Goal: Task Accomplishment & Management: Use online tool/utility

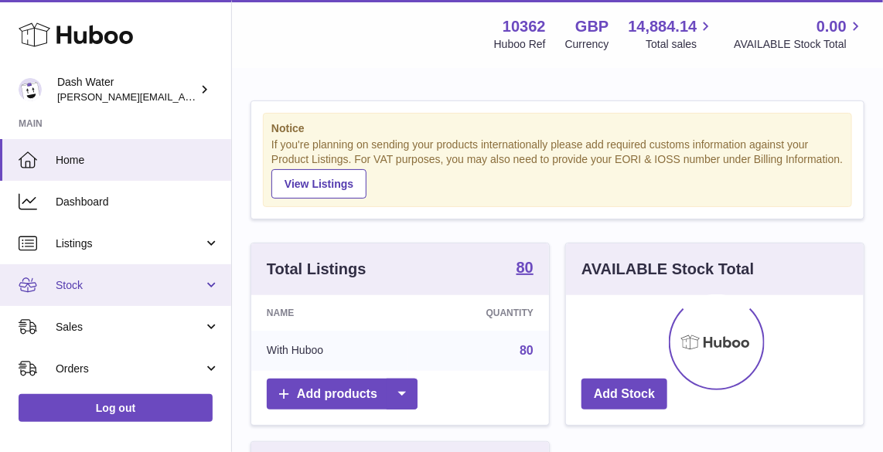
scroll to position [241, 299]
click at [127, 283] on span "Stock" at bounding box center [130, 285] width 148 height 15
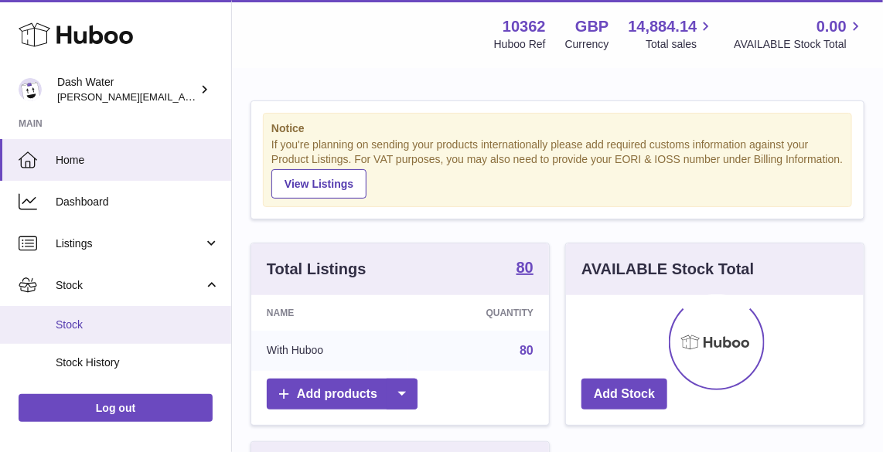
scroll to position [70, 0]
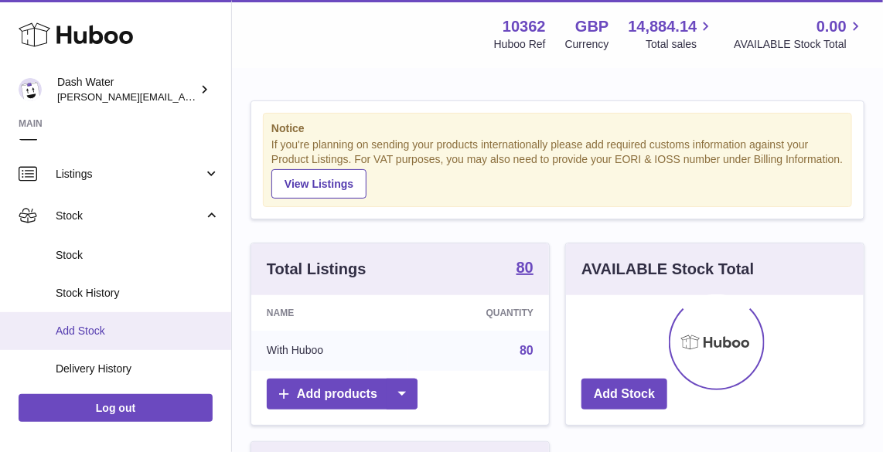
click at [119, 328] on span "Add Stock" at bounding box center [138, 331] width 164 height 15
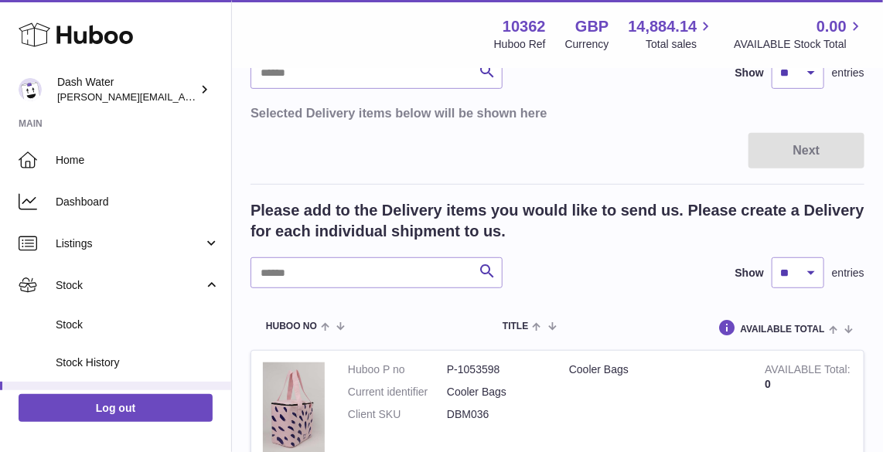
scroll to position [210, 0]
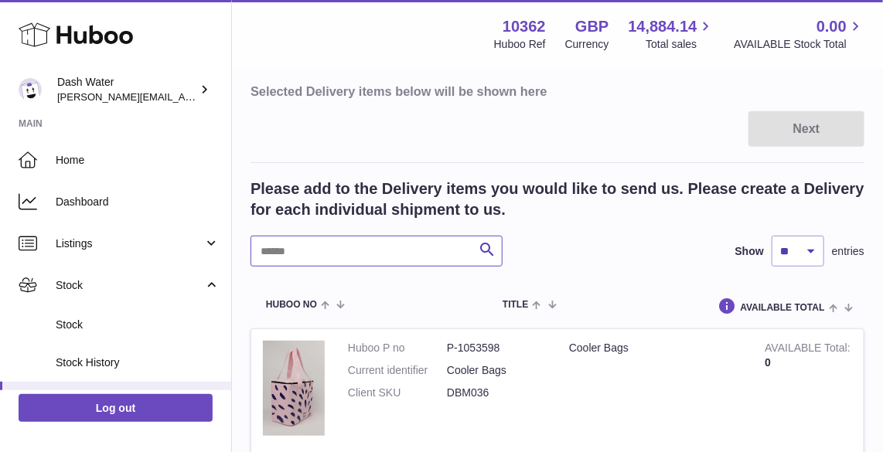
click at [329, 252] on input "text" at bounding box center [377, 251] width 252 height 31
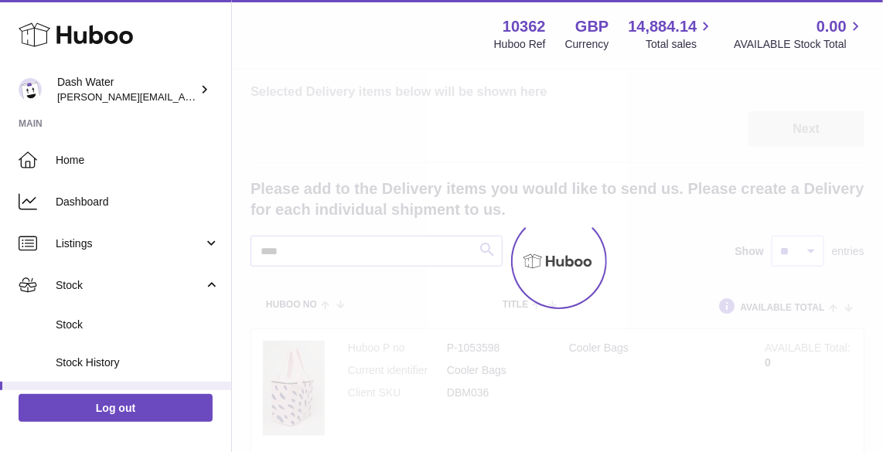
type input "****"
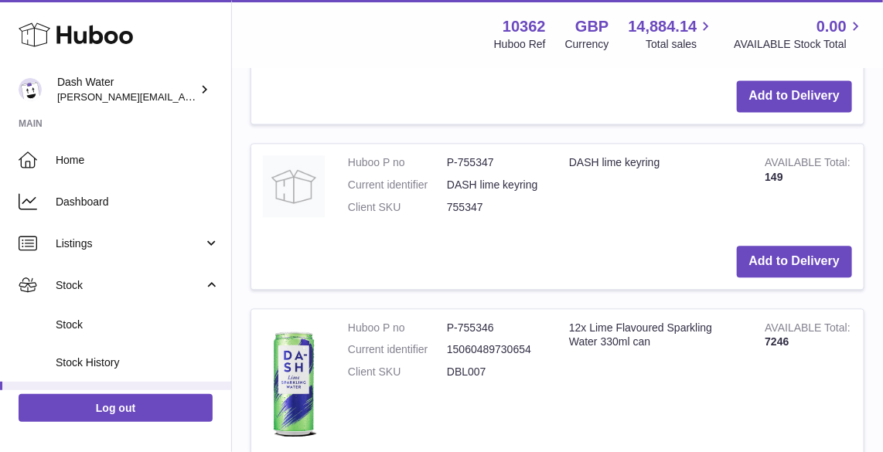
scroll to position [1195, 0]
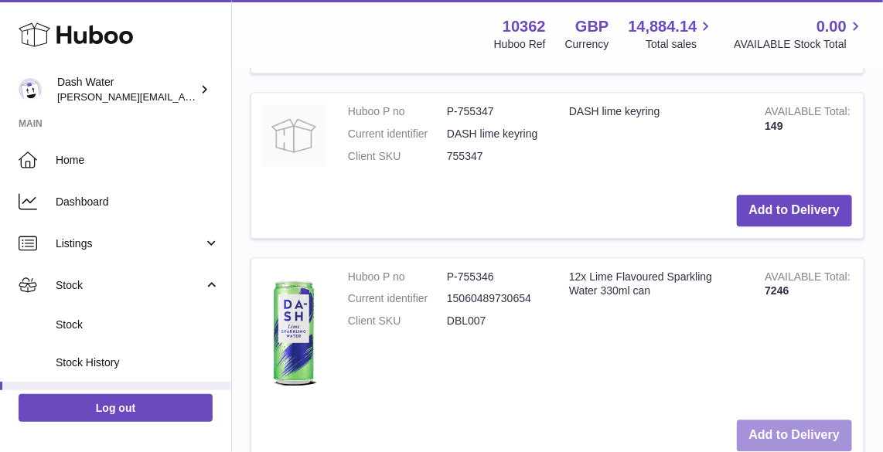
click at [792, 429] on button "Add to Delivery" at bounding box center [794, 436] width 115 height 32
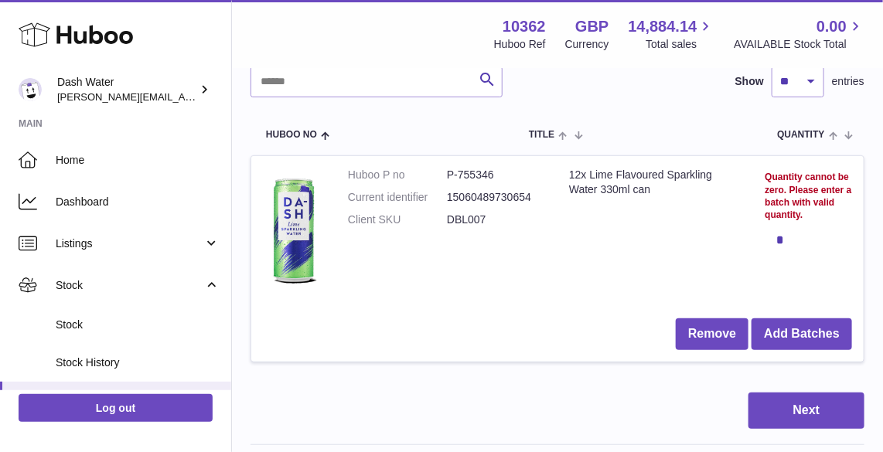
scroll to position [251, 0]
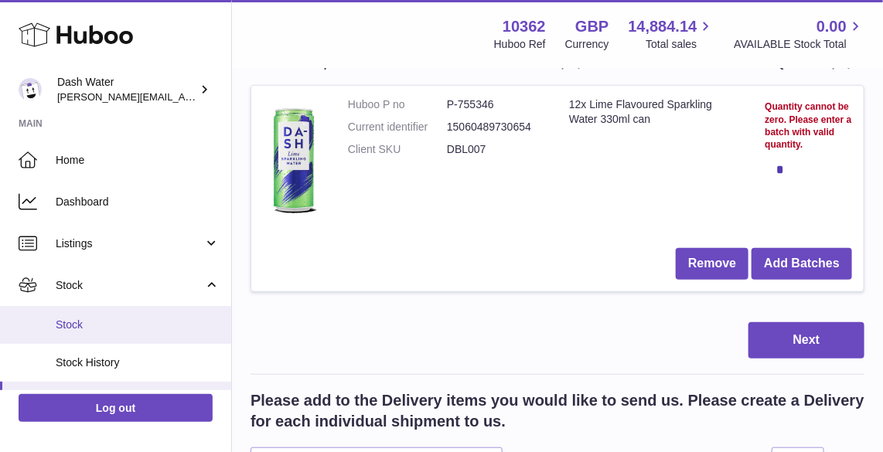
click at [148, 318] on span "Stock" at bounding box center [138, 325] width 164 height 15
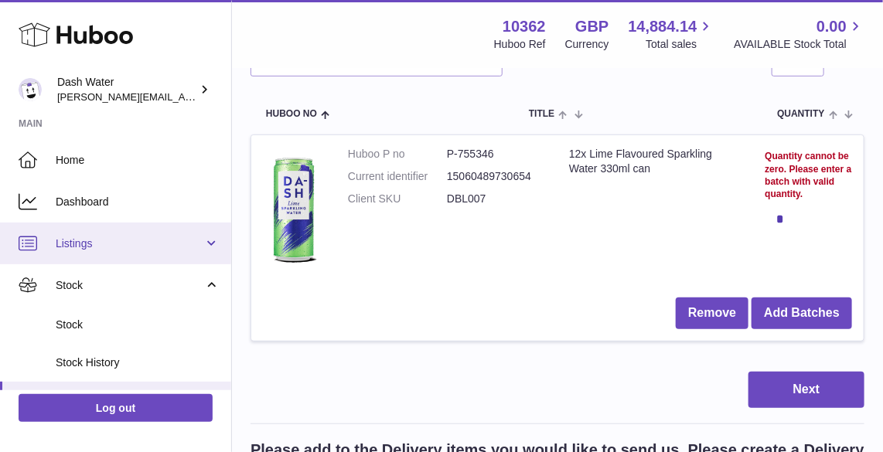
scroll to position [180, 0]
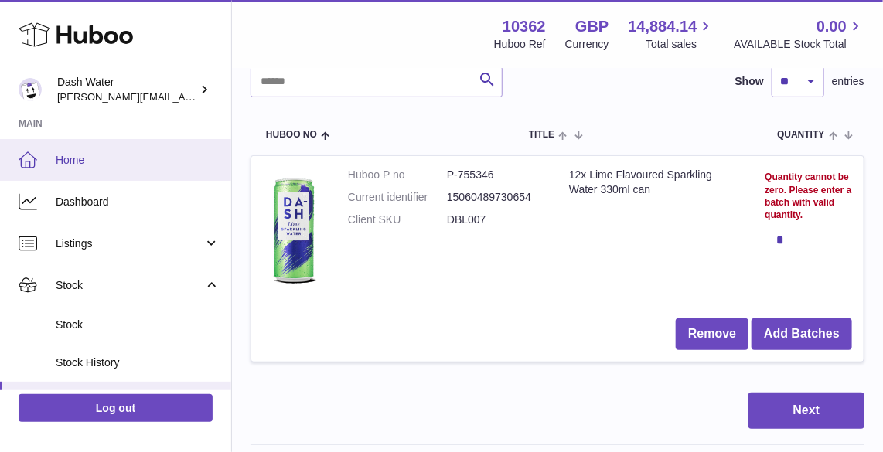
click at [129, 164] on span "Home" at bounding box center [138, 160] width 164 height 15
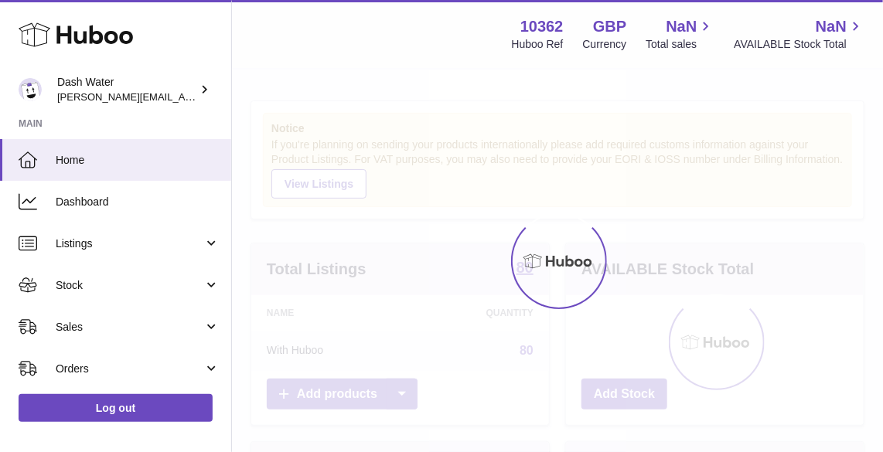
click at [133, 163] on span "Home" at bounding box center [138, 160] width 164 height 15
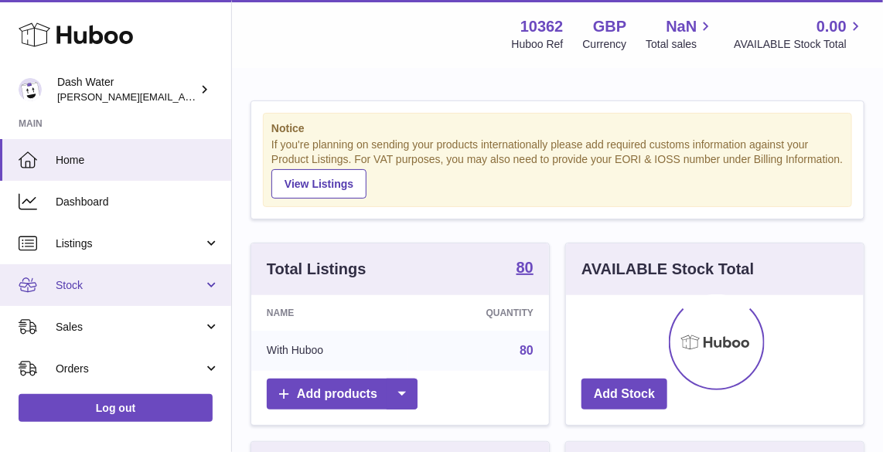
click at [131, 286] on span "Stock" at bounding box center [130, 285] width 148 height 15
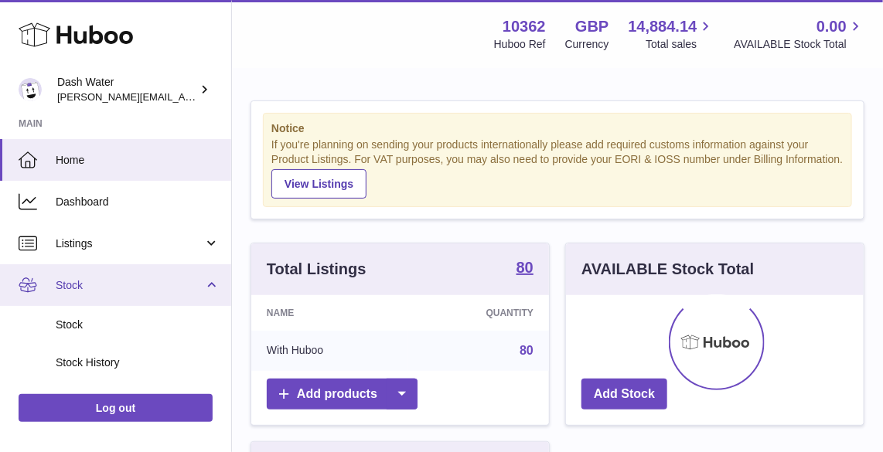
scroll to position [241, 299]
click at [131, 284] on span "Stock" at bounding box center [130, 285] width 148 height 15
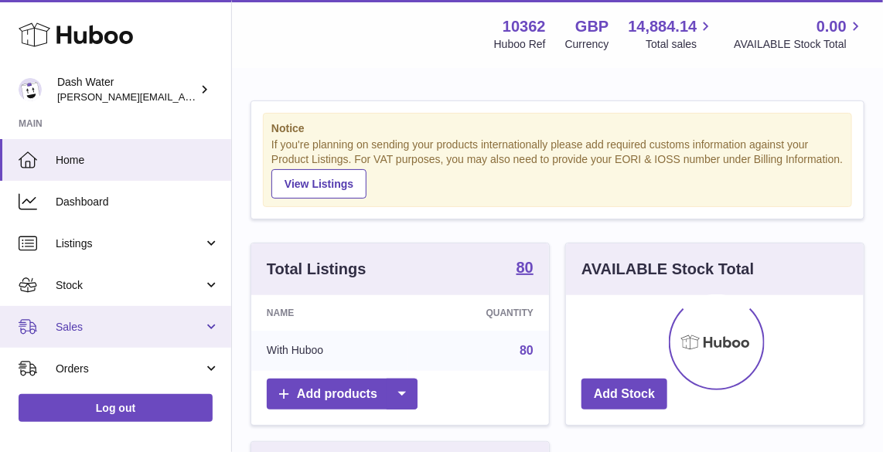
click at [162, 322] on span "Sales" at bounding box center [130, 327] width 148 height 15
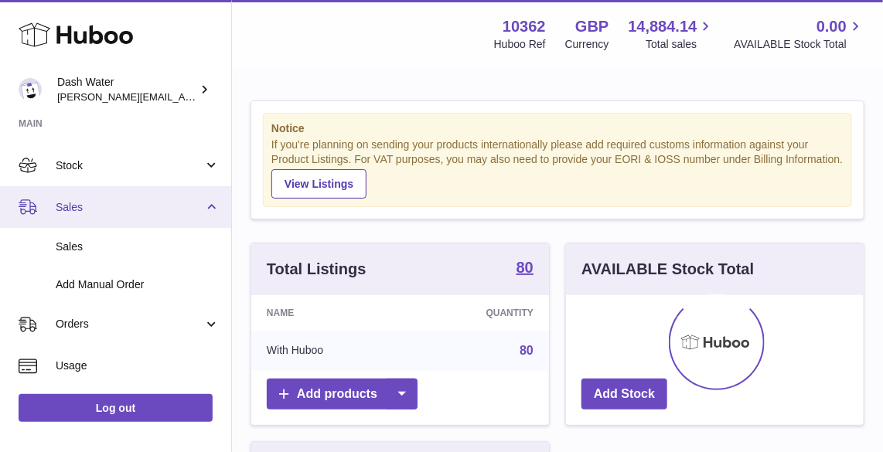
scroll to position [140, 0]
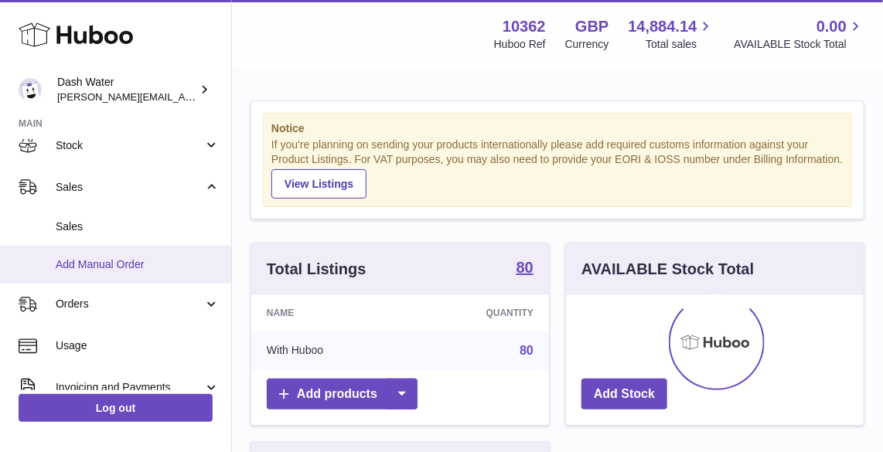
click at [148, 267] on span "Add Manual Order" at bounding box center [138, 265] width 164 height 15
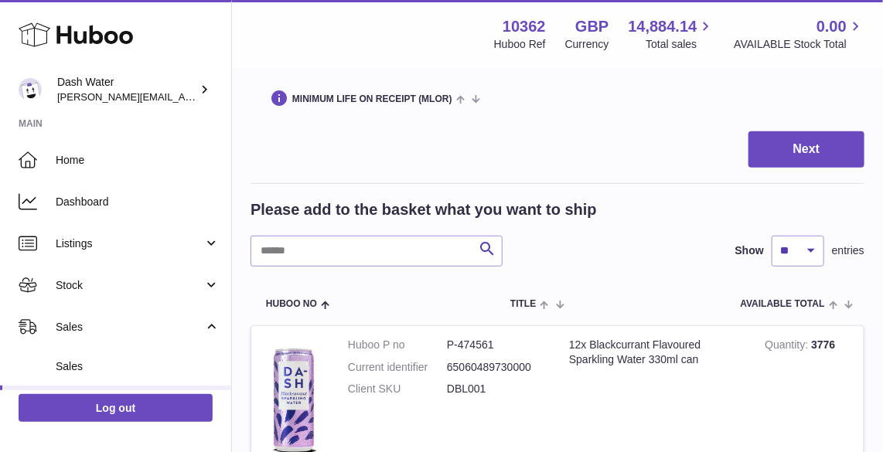
scroll to position [210, 0]
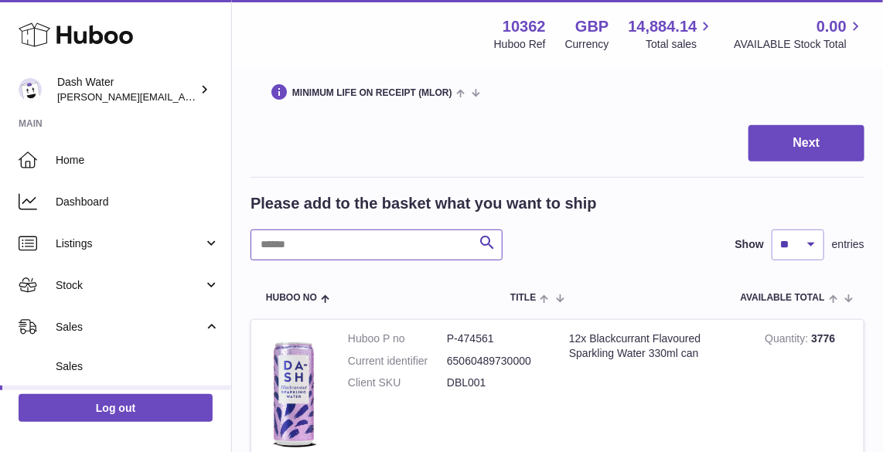
click at [332, 245] on input "text" at bounding box center [377, 245] width 252 height 31
type input "****"
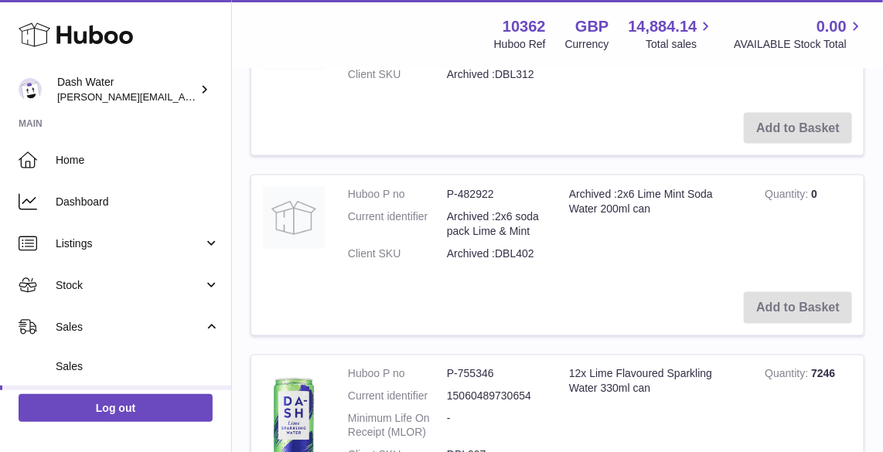
scroll to position [913, 0]
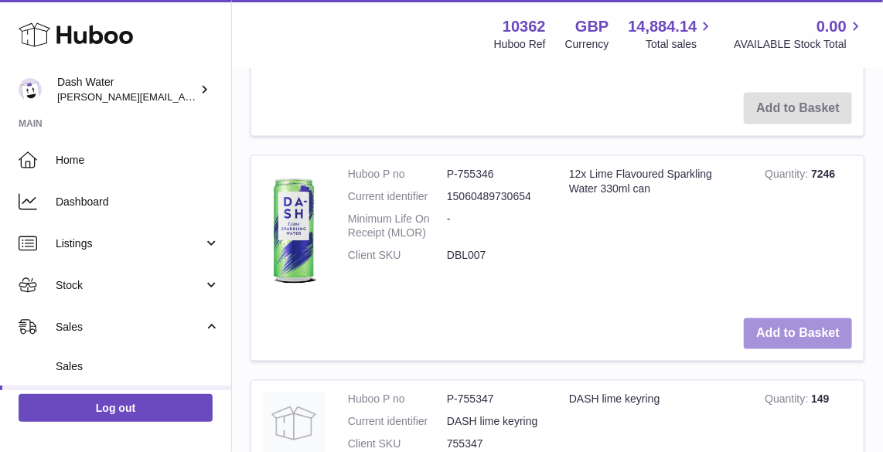
click at [766, 334] on button "Add to Basket" at bounding box center [798, 335] width 108 height 32
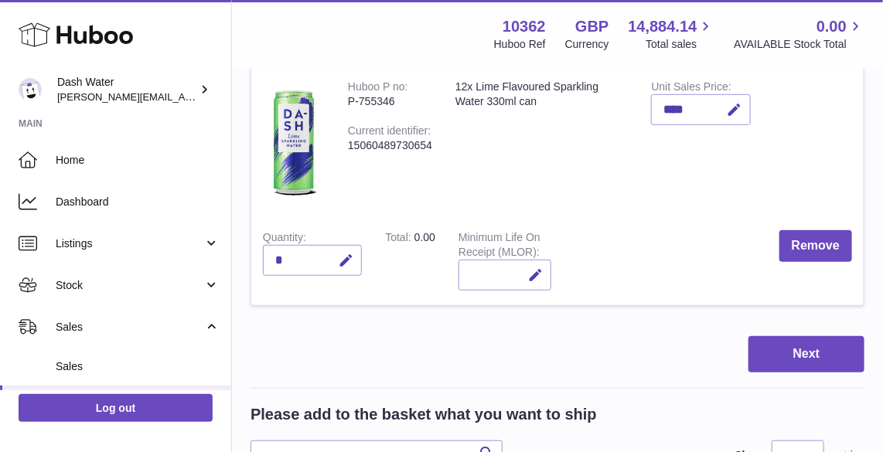
scroll to position [186, 0]
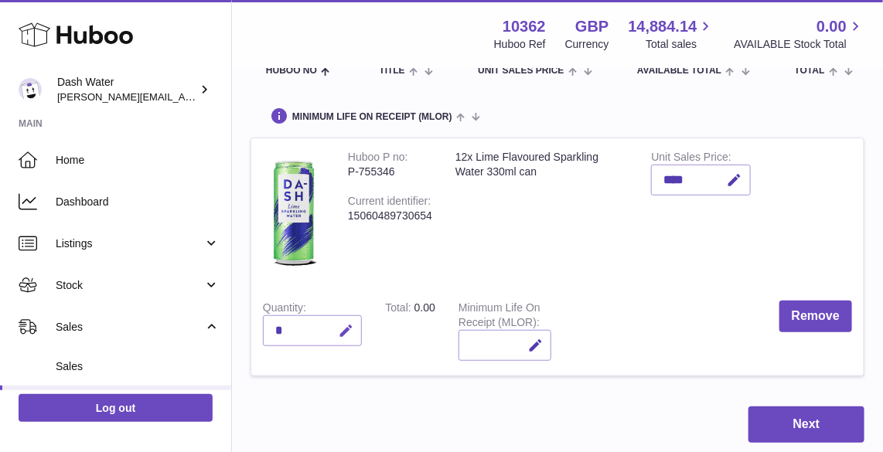
click at [343, 333] on icon "button" at bounding box center [346, 331] width 16 height 16
type input "*"
click at [350, 336] on icon "submit" at bounding box center [347, 331] width 14 height 14
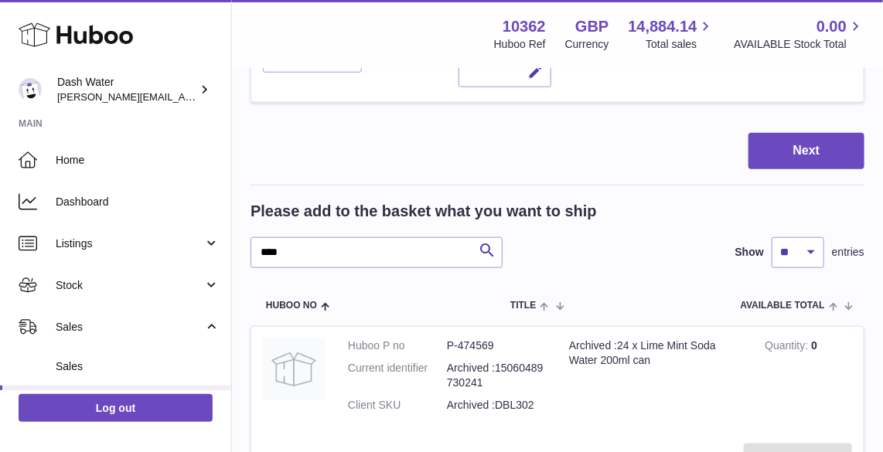
scroll to position [537, 0]
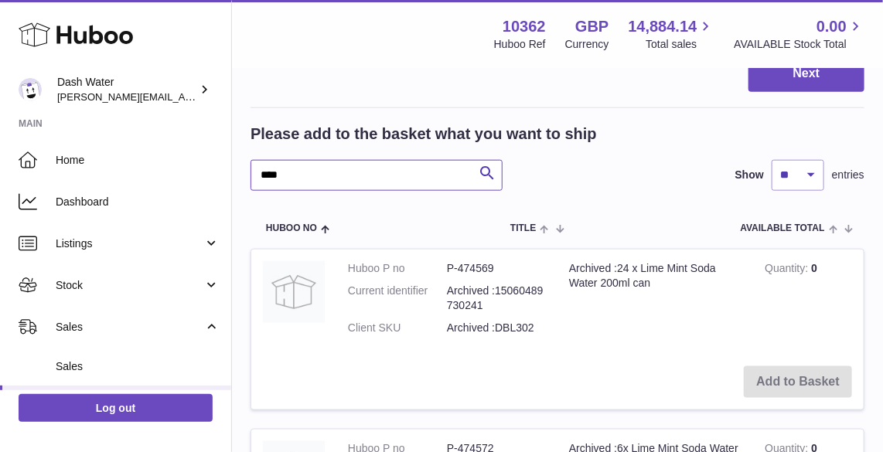
drag, startPoint x: 299, startPoint y: 178, endPoint x: 239, endPoint y: 172, distance: 60.6
type input "**********"
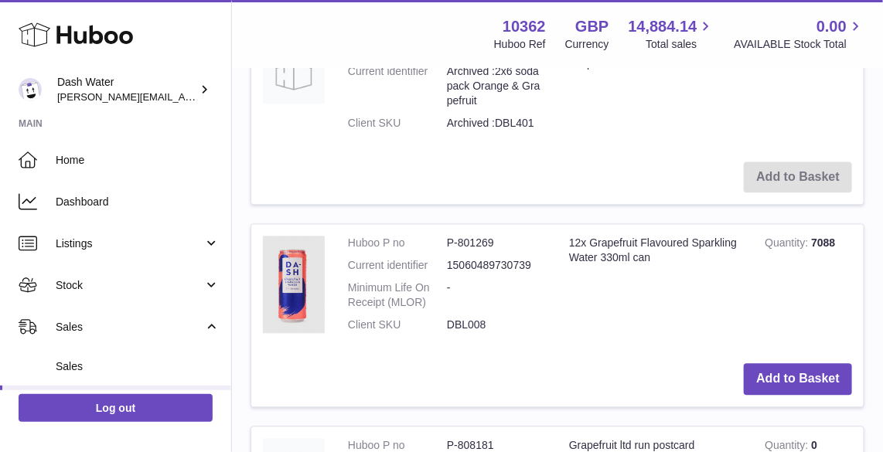
scroll to position [1170, 0]
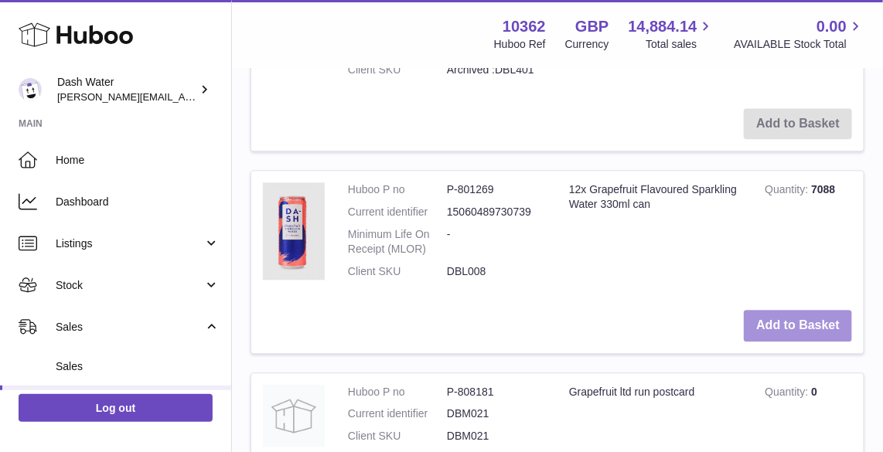
click at [767, 319] on button "Add to Basket" at bounding box center [798, 326] width 108 height 32
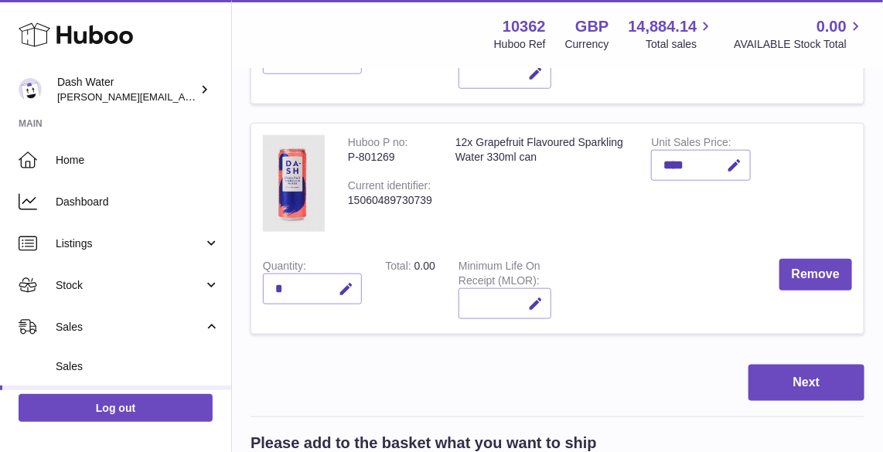
scroll to position [557, 0]
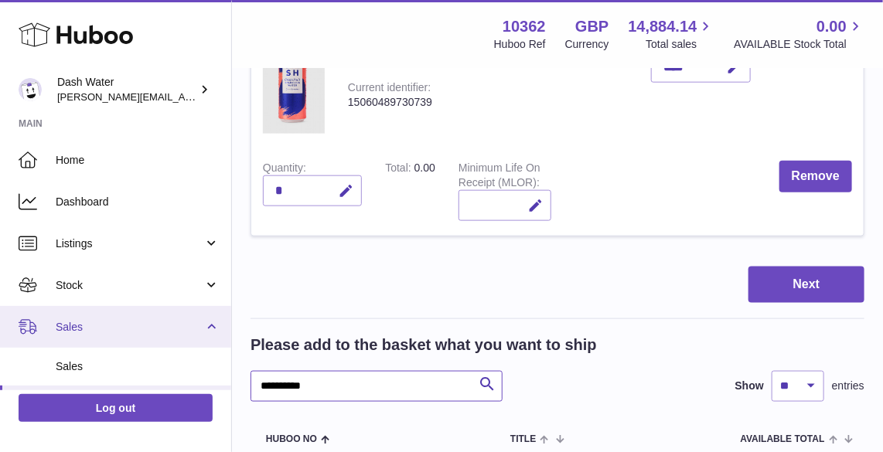
drag, startPoint x: 299, startPoint y: 382, endPoint x: 222, endPoint y: 337, distance: 88.7
type input "********"
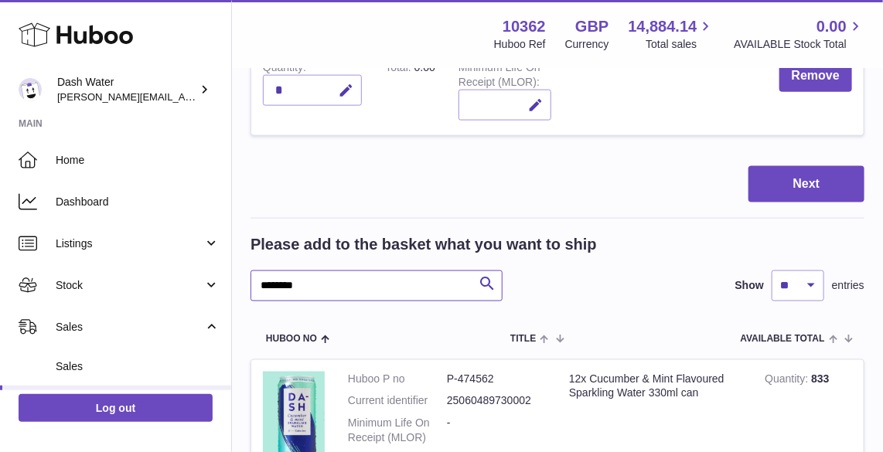
scroll to position [838, 0]
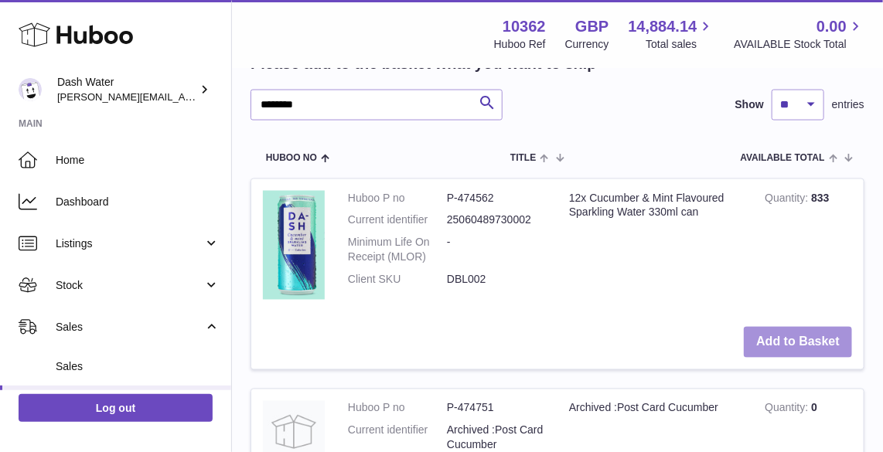
click at [787, 343] on button "Add to Basket" at bounding box center [798, 343] width 108 height 32
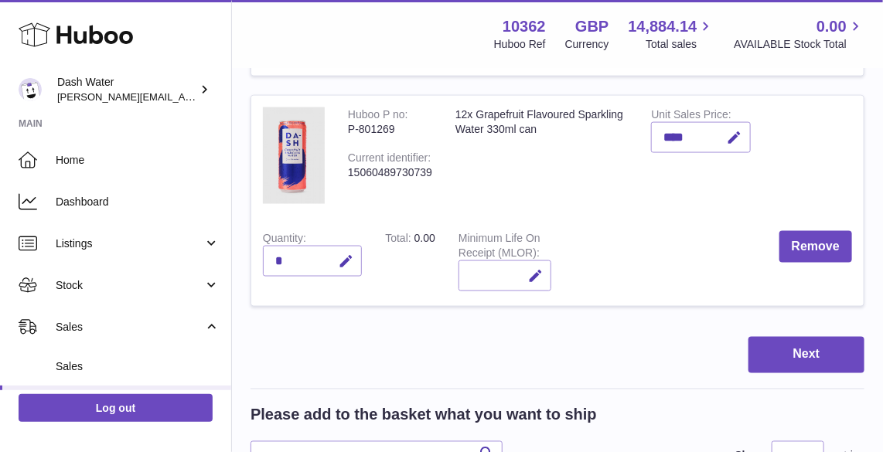
scroll to position [940, 0]
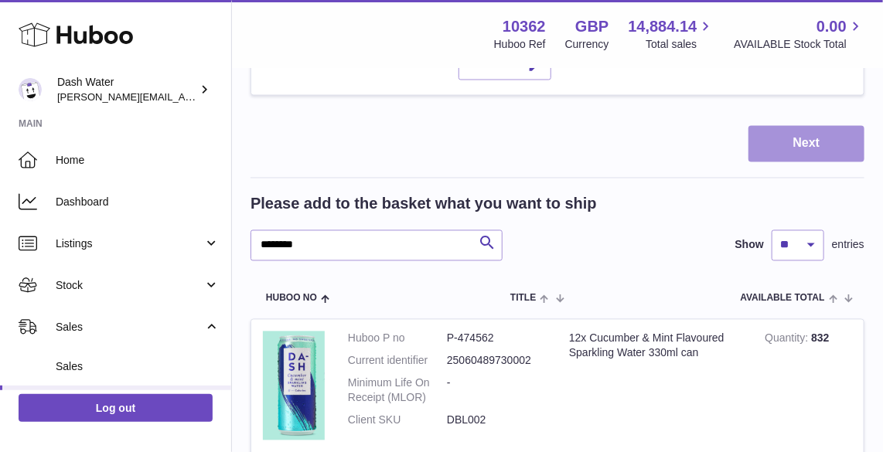
click at [794, 141] on button "Next" at bounding box center [807, 144] width 116 height 36
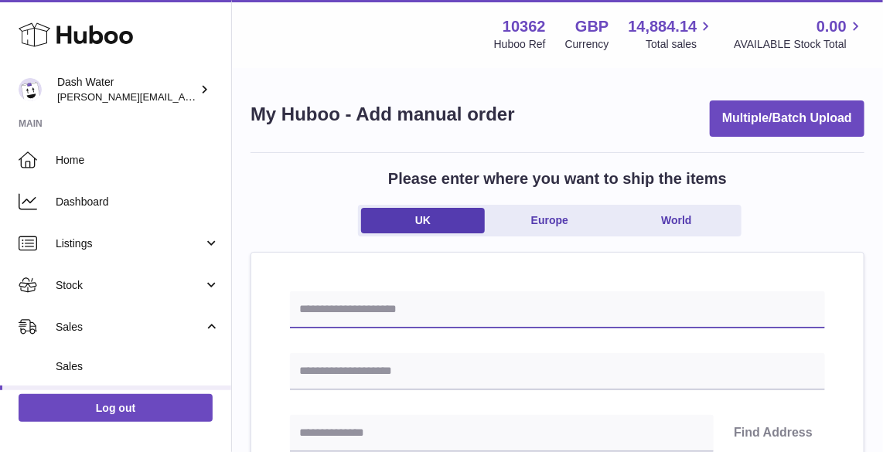
click at [475, 301] on input "text" at bounding box center [557, 310] width 535 height 37
type input "*******"
drag, startPoint x: 414, startPoint y: 316, endPoint x: 259, endPoint y: 312, distance: 154.7
click at [290, 308] on input "*******" at bounding box center [557, 310] width 535 height 37
type input "**********"
